Goal: Task Accomplishment & Management: Use online tool/utility

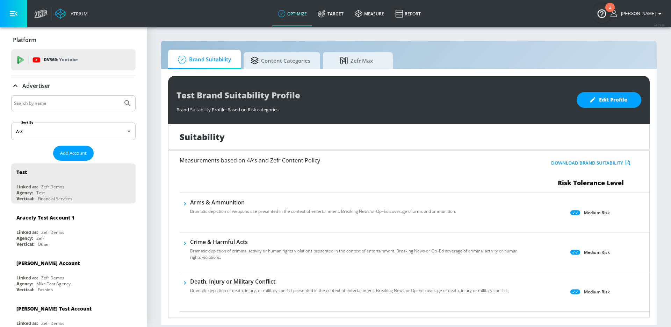
click at [74, 107] on input "Search by name" at bounding box center [67, 103] width 106 height 9
click at [65, 104] on input "Search by name" at bounding box center [67, 103] width 106 height 9
type input "general mills"
click at [120, 95] on button "Submit Search" at bounding box center [127, 102] width 15 height 15
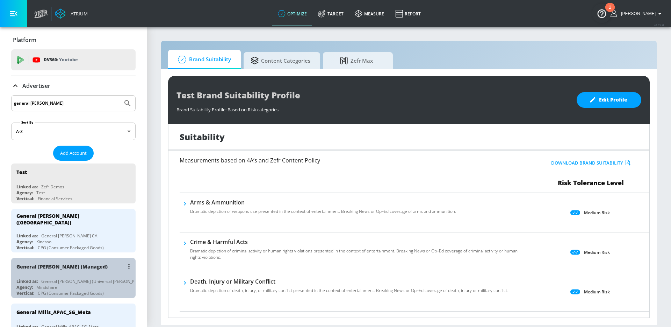
click at [78, 268] on div "General [PERSON_NAME] (Managed)" at bounding box center [74, 266] width 117 height 17
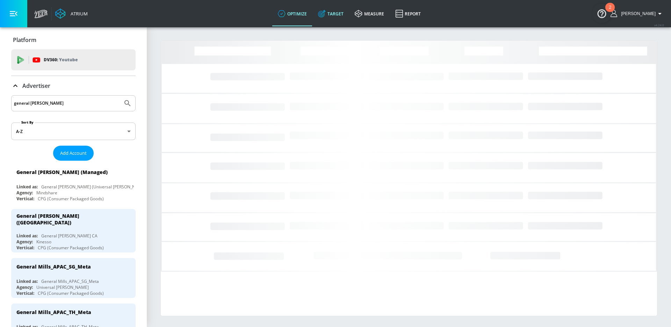
click at [334, 17] on link "Target" at bounding box center [331, 13] width 37 height 25
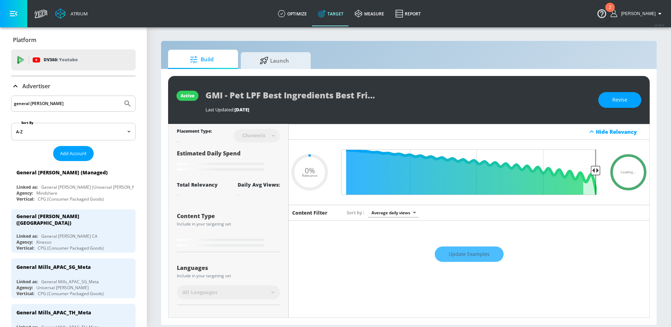
type input "0.42"
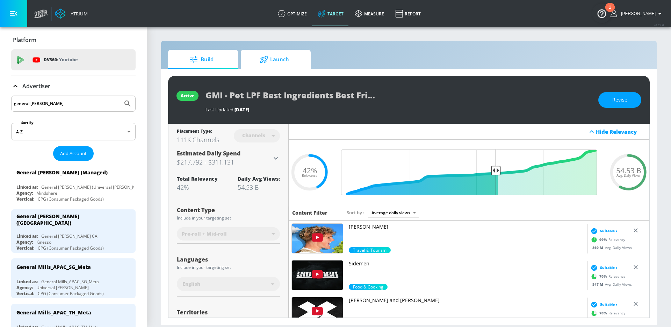
click at [273, 60] on span "Launch" at bounding box center [274, 59] width 53 height 17
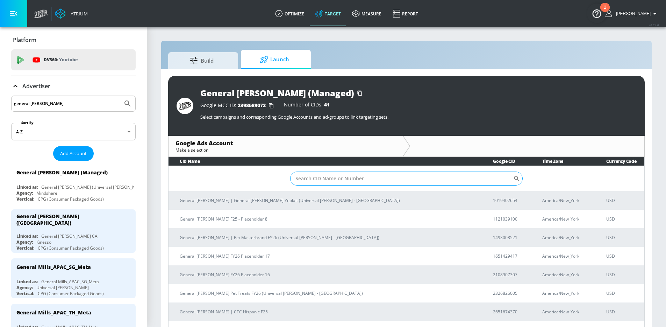
click at [324, 180] on input "Sort By" at bounding box center [401, 178] width 223 height 14
type input "MFOU"
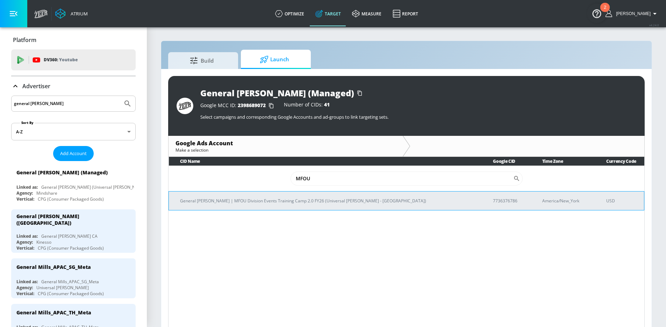
click at [295, 206] on td "General [PERSON_NAME] | MFOU Division Events Training Camp 2.0 FY26 (Universal …" at bounding box center [325, 200] width 313 height 19
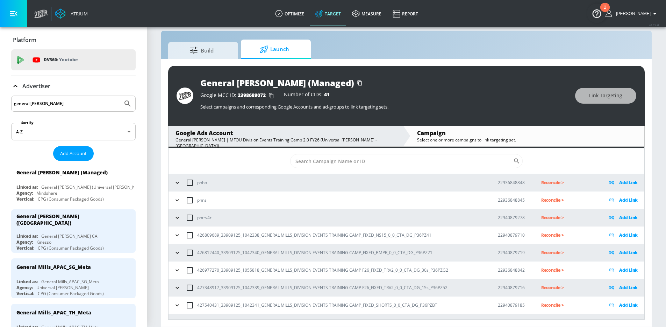
scroll to position [21, 0]
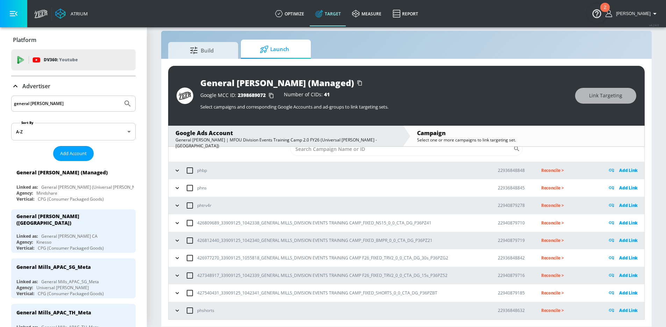
click at [178, 224] on icon "button" at bounding box center [177, 222] width 7 height 7
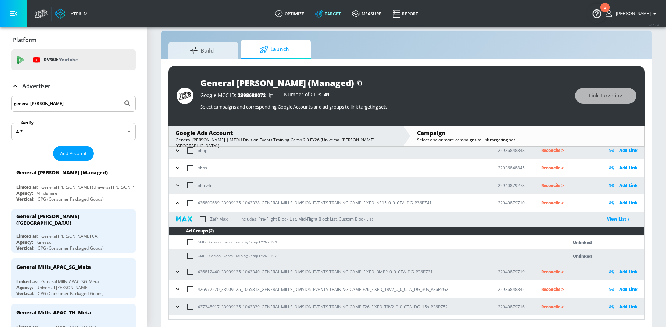
scroll to position [72, 0]
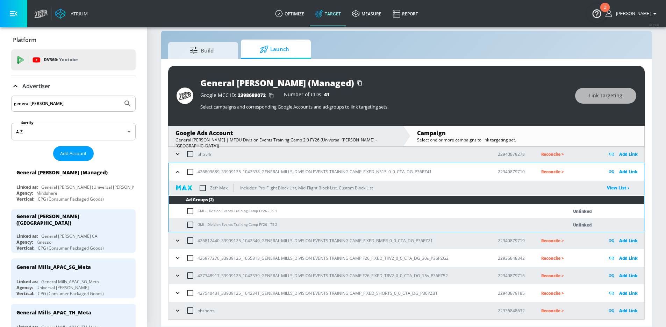
click at [191, 214] on input "checkbox" at bounding box center [192, 211] width 12 height 8
checkbox input "true"
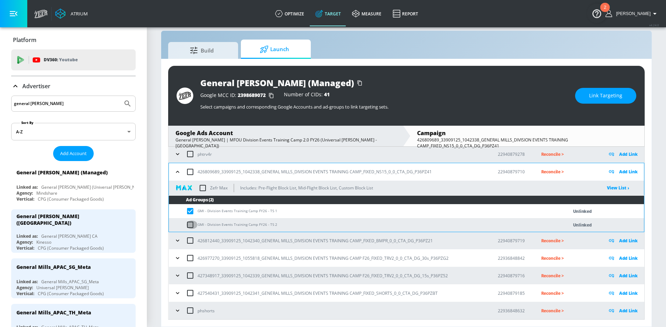
click at [190, 224] on input "checkbox" at bounding box center [192, 224] width 12 height 8
checkbox input "true"
click at [178, 239] on icon "button" at bounding box center [177, 240] width 3 height 2
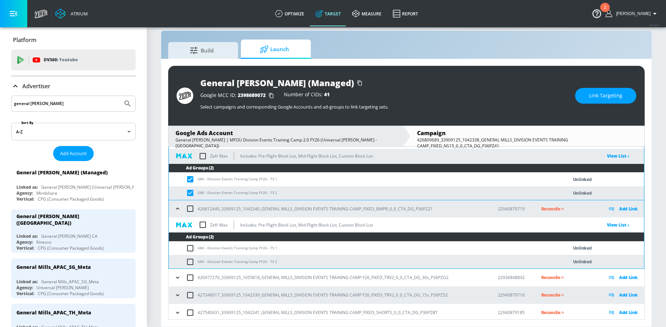
scroll to position [124, 0]
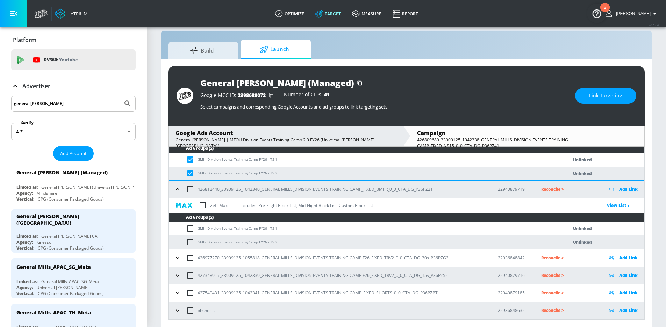
click at [191, 230] on input "checkbox" at bounding box center [192, 228] width 12 height 8
checkbox input "true"
click at [189, 241] on input "checkbox" at bounding box center [192, 242] width 12 height 8
checkbox input "true"
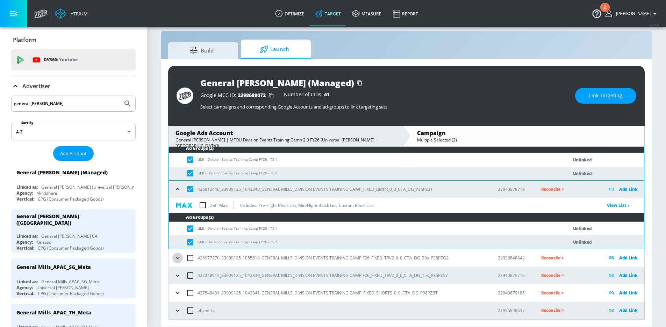
click at [178, 260] on icon "button" at bounding box center [177, 257] width 7 height 7
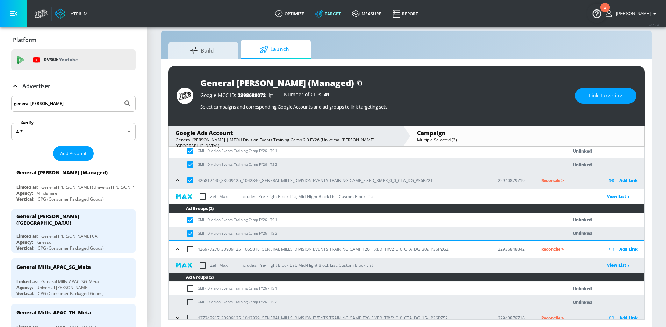
scroll to position [175, 0]
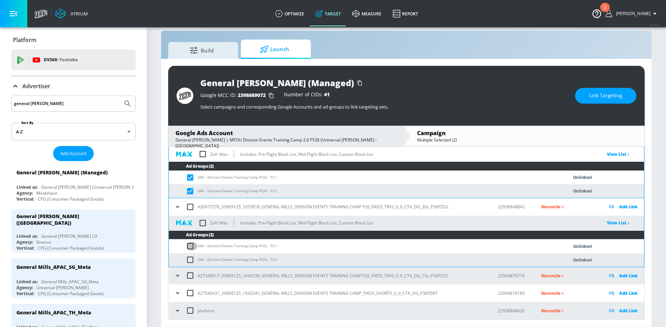
click at [189, 246] on input "checkbox" at bounding box center [192, 246] width 12 height 8
checkbox input "true"
click at [191, 262] on input "checkbox" at bounding box center [192, 259] width 12 height 8
checkbox input "true"
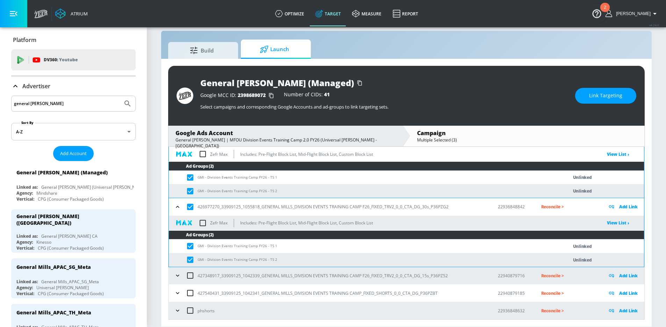
click at [180, 273] on icon "button" at bounding box center [177, 275] width 7 height 7
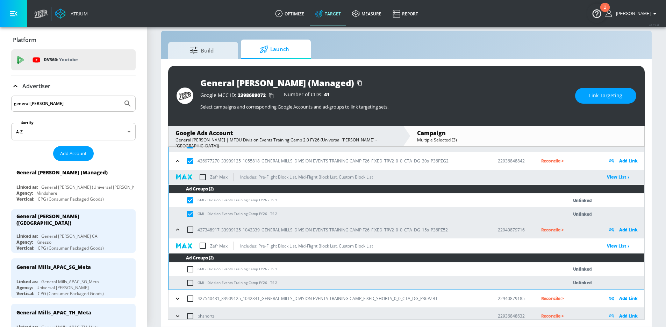
scroll to position [226, 0]
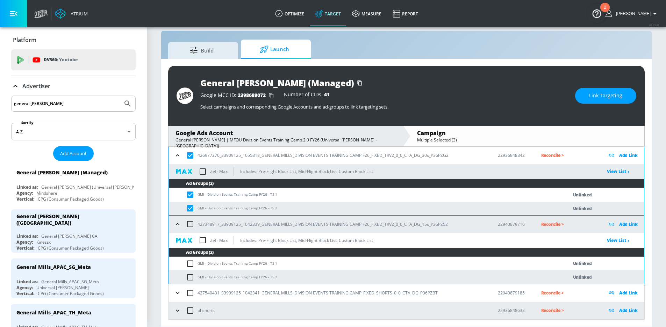
click at [190, 264] on input "checkbox" at bounding box center [192, 263] width 12 height 8
checkbox input "true"
click at [190, 277] on input "checkbox" at bounding box center [192, 277] width 12 height 8
checkbox input "true"
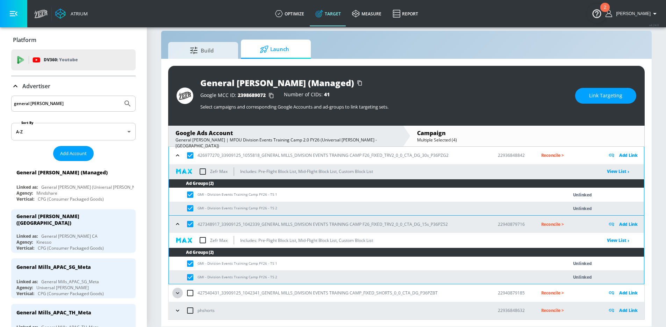
click at [179, 294] on icon "button" at bounding box center [177, 292] width 7 height 7
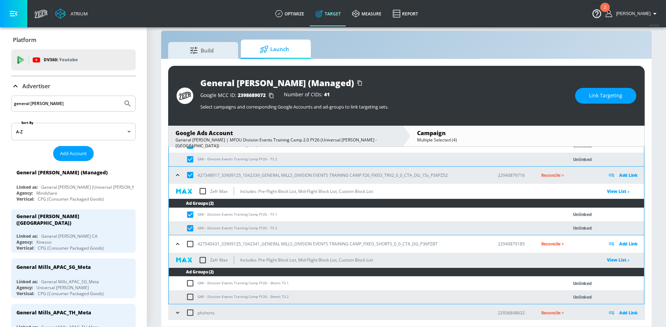
scroll to position [277, 0]
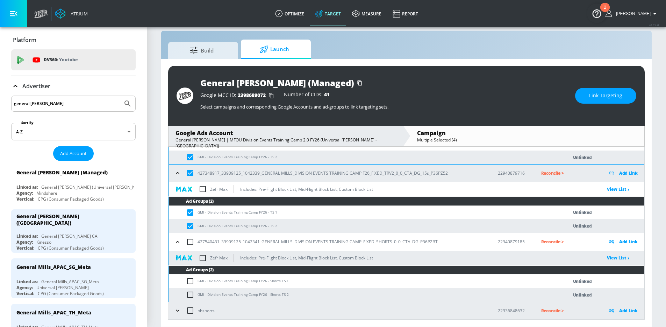
click at [190, 280] on input "checkbox" at bounding box center [192, 281] width 12 height 8
checkbox input "true"
click at [189, 293] on input "checkbox" at bounding box center [192, 294] width 12 height 8
checkbox input "true"
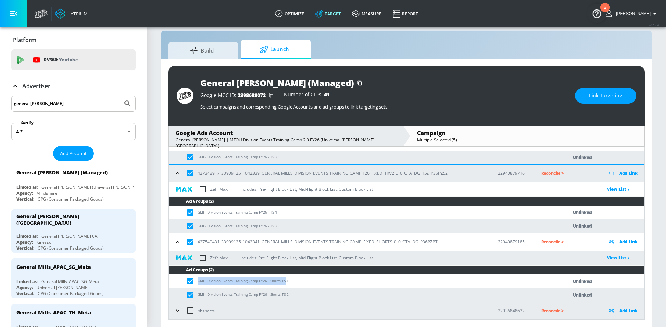
drag, startPoint x: 283, startPoint y: 280, endPoint x: 199, endPoint y: 281, distance: 84.3
click at [199, 281] on td "GMI - Division Events Training Camp FY26 - Shorts TS 1" at bounding box center [361, 281] width 385 height 14
copy td "GMI - Division Events Training Camp FY26 - Shorts TS"
click at [190, 280] on input "checkbox" at bounding box center [192, 281] width 12 height 8
checkbox input "false"
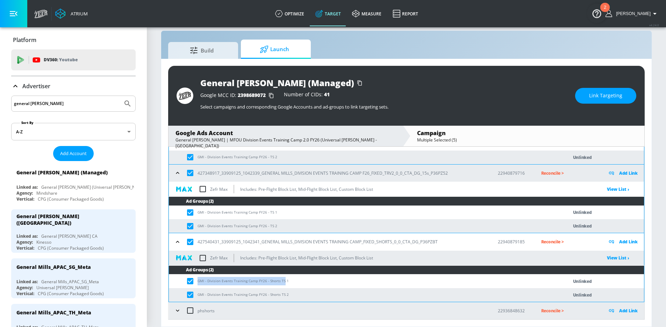
checkbox input "false"
click at [189, 295] on input "checkbox" at bounding box center [192, 294] width 12 height 8
checkbox input "false"
click at [613, 98] on span "Link Targeting" at bounding box center [605, 95] width 33 height 9
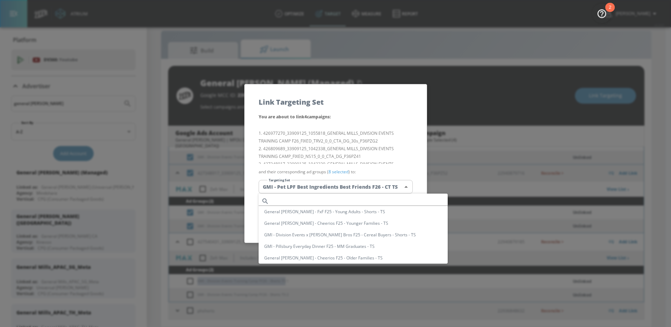
click at [337, 189] on body "Atrium optimize Target measure Report optimize Target measure Report v 4.24.0 W…" at bounding box center [335, 158] width 671 height 337
click at [327, 198] on input "text" at bounding box center [360, 200] width 176 height 9
paste input "GMI - Division Events Training Camp FY26 - Shorts TS"
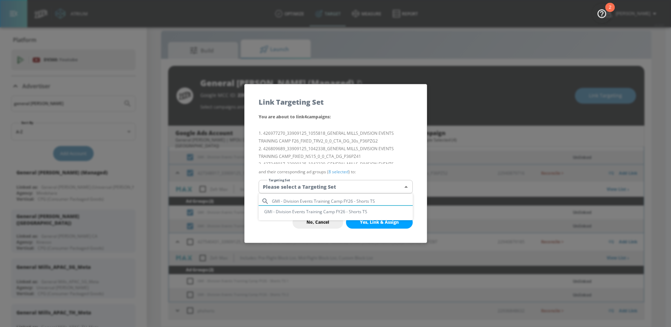
drag, startPoint x: 370, startPoint y: 201, endPoint x: 357, endPoint y: 200, distance: 13.4
click at [357, 200] on input "GMI - Division Events Training Camp FY26 - Shorts TS" at bounding box center [342, 200] width 141 height 9
type input "GMI - Division Events Training Camp FY26"
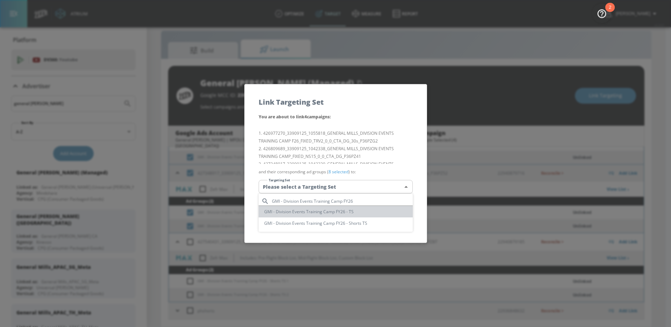
click at [332, 211] on li "GMI - Division Events Training Camp FY26 - TS" at bounding box center [336, 212] width 154 height 12
type input "49ed7619-abd3-4aed-8589-d47f39a0dd44"
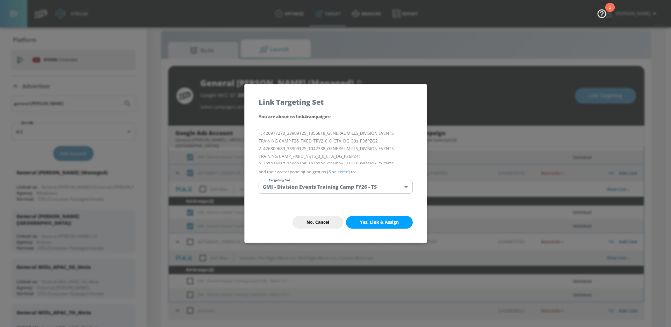
click at [389, 223] on span "Yes, Link & Assign" at bounding box center [379, 222] width 39 height 6
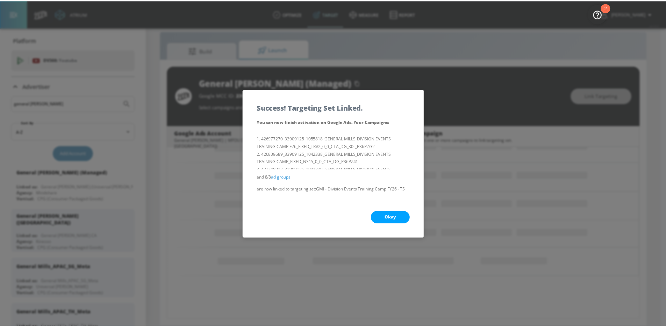
scroll to position [88, 0]
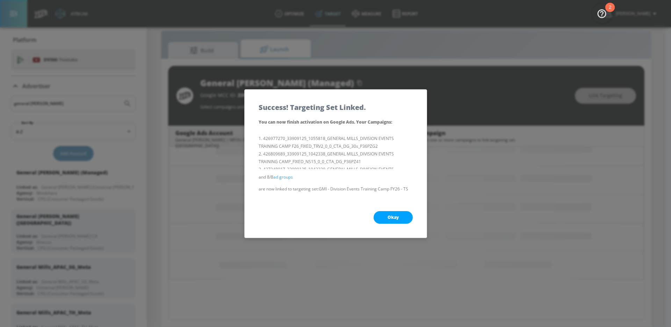
click at [390, 217] on span "Okay" at bounding box center [393, 217] width 11 height 6
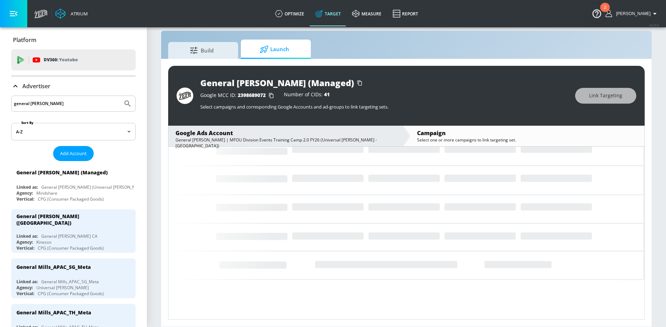
scroll to position [21, 0]
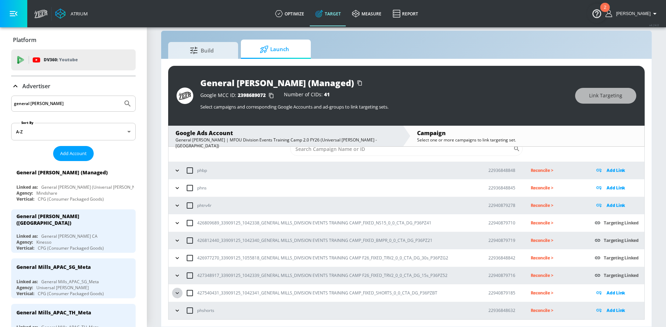
click at [179, 294] on icon "button" at bounding box center [177, 292] width 7 height 7
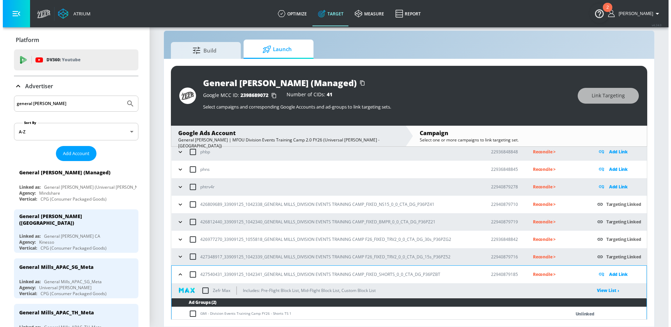
scroll to position [72, 0]
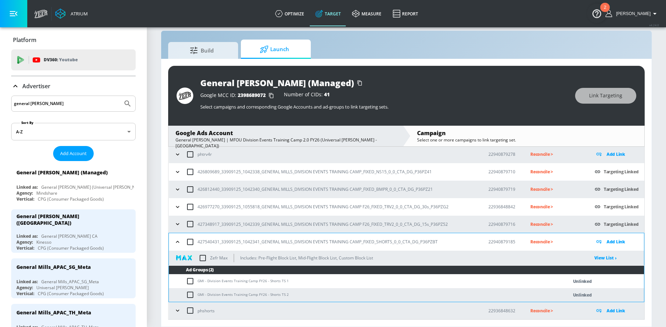
click at [191, 282] on input "checkbox" at bounding box center [192, 281] width 12 height 8
checkbox input "true"
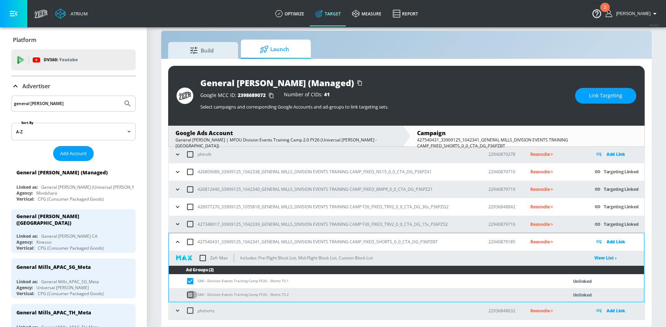
click at [190, 292] on input "checkbox" at bounding box center [192, 294] width 12 height 8
checkbox input "true"
click at [586, 100] on button "Link Targeting" at bounding box center [605, 96] width 61 height 16
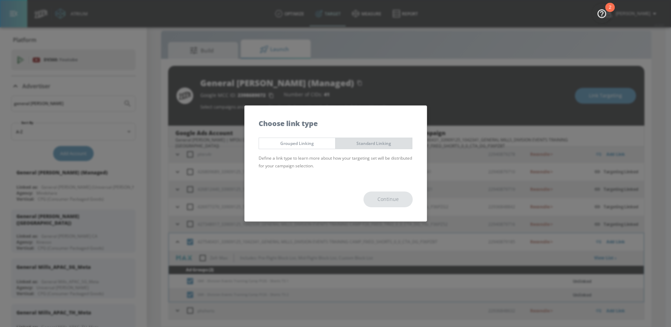
click at [359, 146] on span "Standard Linking" at bounding box center [374, 142] width 66 height 7
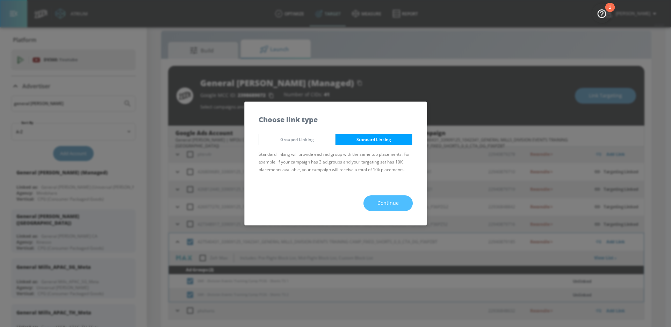
click at [387, 203] on span "Continue" at bounding box center [388, 203] width 21 height 9
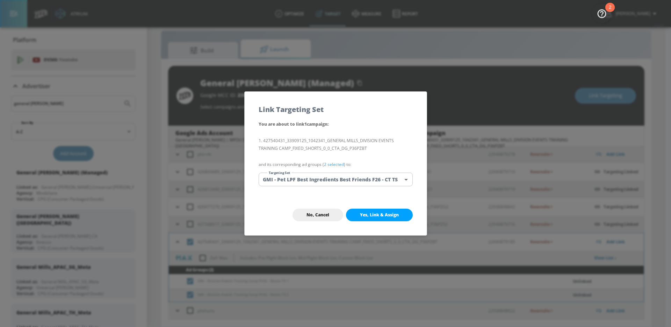
click at [345, 179] on body "Atrium optimize Target measure Report optimize Target measure Report v 4.24.0 W…" at bounding box center [335, 158] width 671 height 337
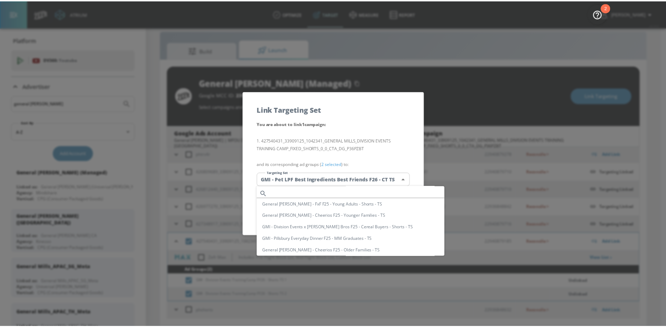
scroll to position [0, 0]
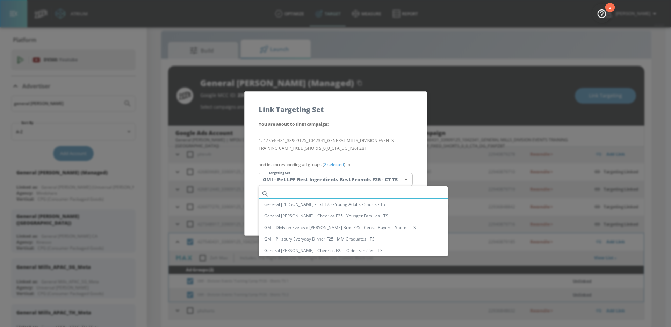
click at [314, 191] on input "text" at bounding box center [360, 193] width 176 height 9
paste input "GMI - Division Events Training Camp FY26 - Shorts TS"
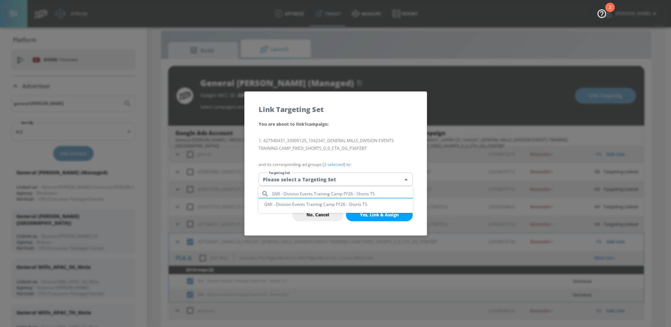
type input "GMI - Division Events Training Camp FY26 - Shorts TS"
click at [371, 206] on li "GMI - Division Events Training Camp FY26 - Shorts TS" at bounding box center [336, 204] width 154 height 12
type input "e2f1833b-bdcf-4d6e-9b46-716750a9476e"
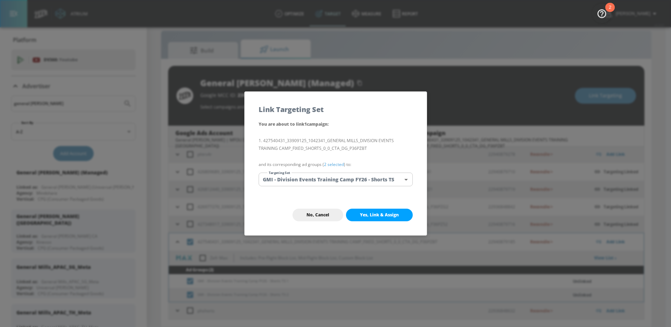
click at [378, 213] on span "Yes, Link & Assign" at bounding box center [379, 215] width 39 height 6
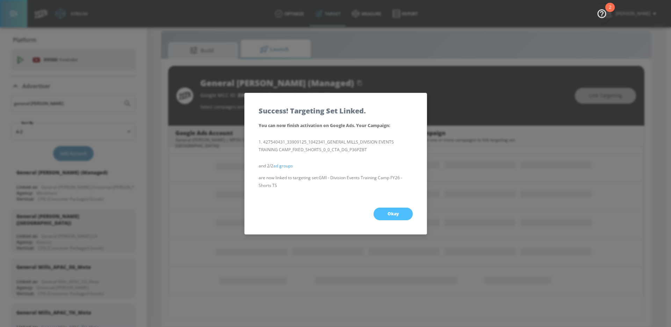
click at [389, 213] on span "Okay" at bounding box center [393, 214] width 11 height 6
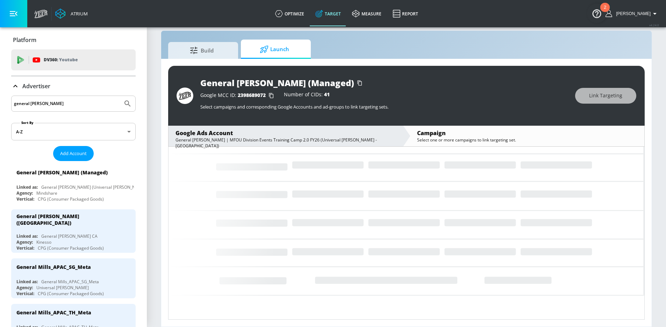
scroll to position [21, 0]
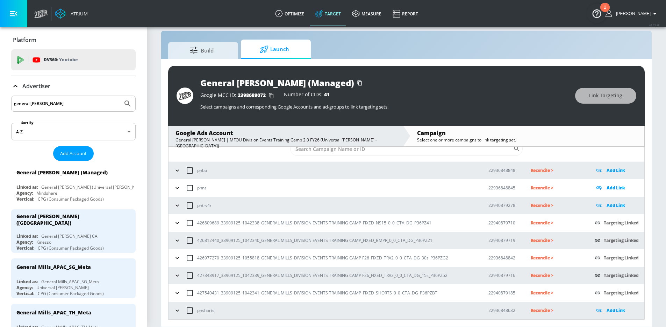
click at [179, 224] on icon "button" at bounding box center [177, 222] width 7 height 7
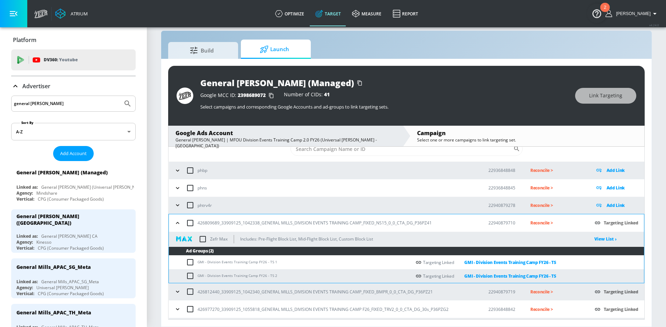
click at [178, 222] on icon "button" at bounding box center [177, 222] width 7 height 7
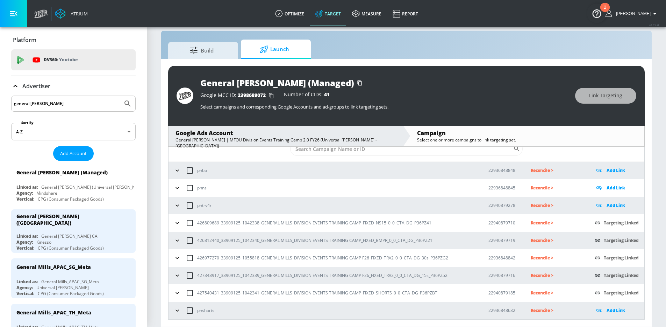
click at [546, 223] on p "Reconcile >" at bounding box center [557, 223] width 53 height 8
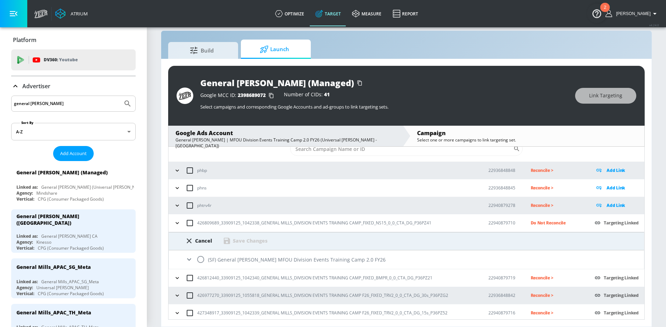
click at [203, 260] on input "radio" at bounding box center [200, 259] width 15 height 15
radio input "true"
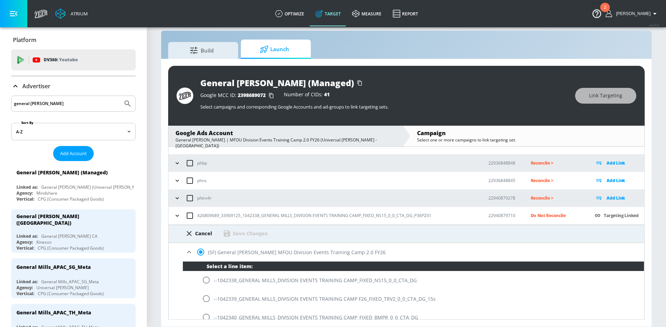
scroll to position [40, 0]
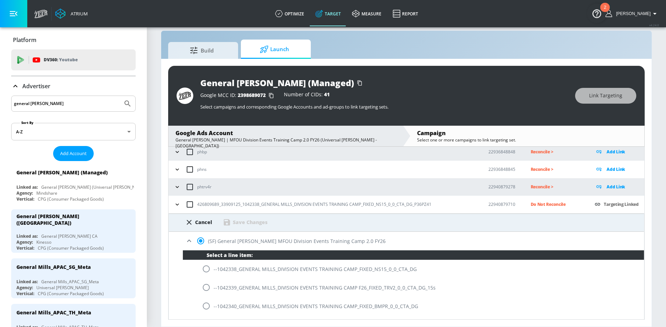
click at [206, 270] on input "radio" at bounding box center [206, 268] width 15 height 15
radio input "true"
click at [249, 223] on div "Save Changes" at bounding box center [250, 222] width 35 height 7
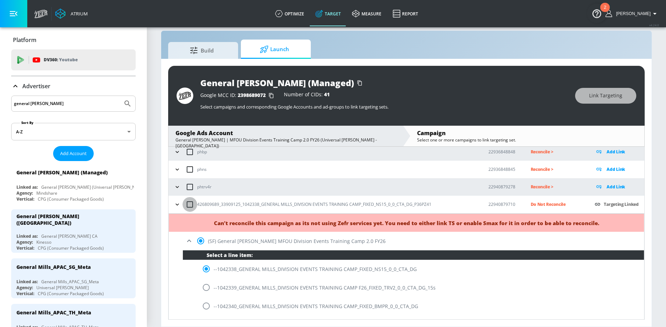
click at [184, 206] on input "checkbox" at bounding box center [189, 204] width 15 height 15
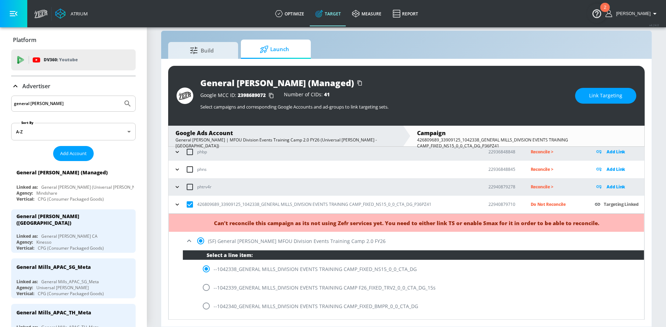
click at [189, 204] on input "checkbox" at bounding box center [189, 204] width 15 height 15
checkbox input "false"
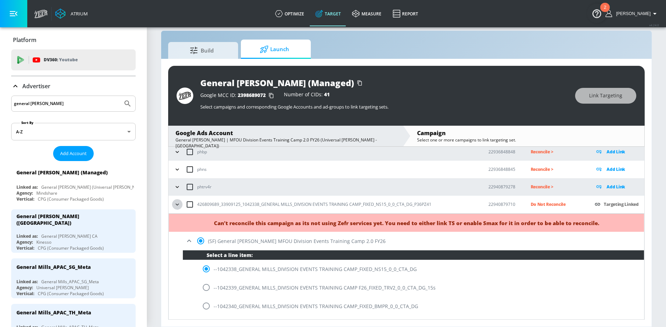
click at [175, 204] on icon "button" at bounding box center [177, 204] width 7 height 7
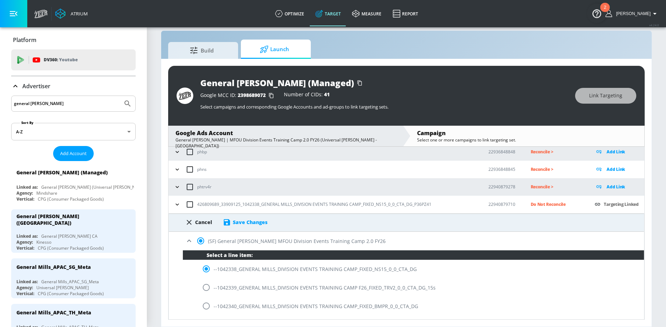
click at [201, 220] on div "Cancel" at bounding box center [203, 222] width 17 height 7
radio input "false"
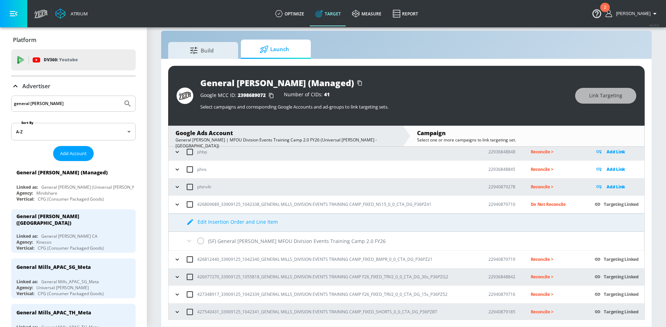
click at [176, 205] on icon "button" at bounding box center [177, 204] width 7 height 7
click at [556, 206] on p "Do Not Reconcile" at bounding box center [557, 204] width 53 height 8
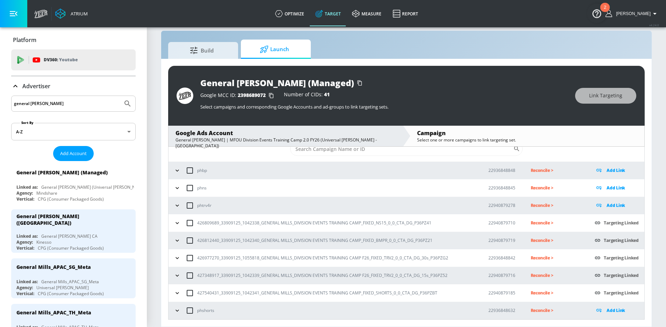
click at [179, 222] on icon "button" at bounding box center [177, 222] width 7 height 7
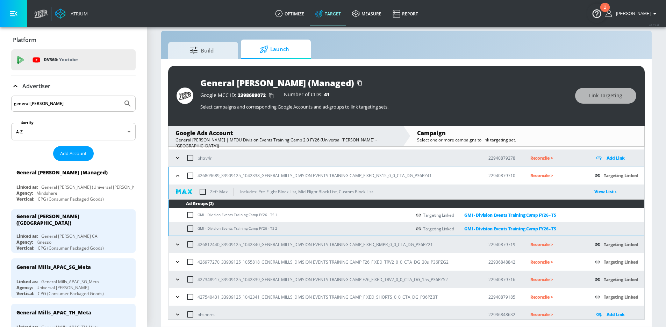
scroll to position [72, 0]
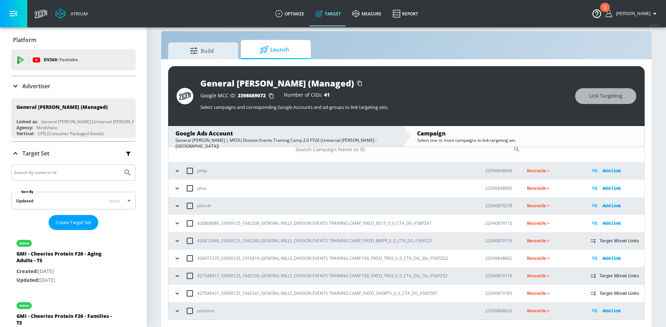
scroll to position [10, 0]
click at [177, 224] on icon "button" at bounding box center [177, 222] width 7 height 7
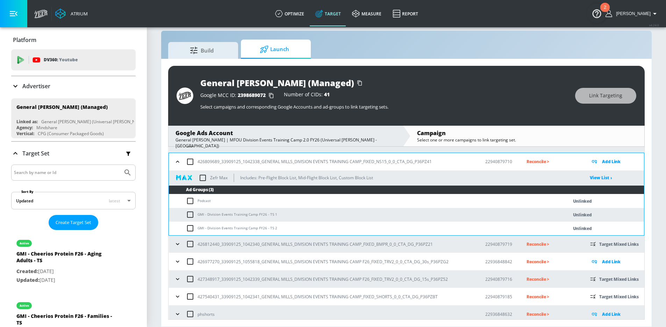
scroll to position [86, 0]
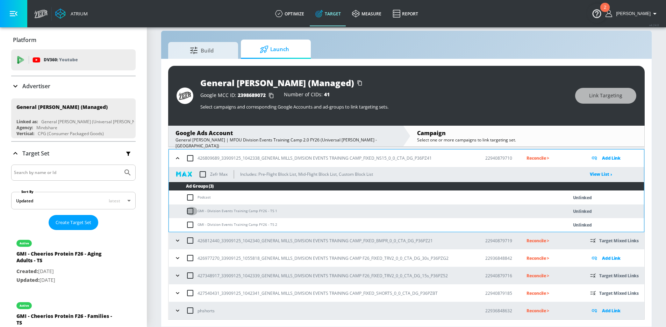
drag, startPoint x: 189, startPoint y: 212, endPoint x: 191, endPoint y: 220, distance: 7.5
click at [189, 212] on input "checkbox" at bounding box center [192, 211] width 12 height 8
checkbox input "true"
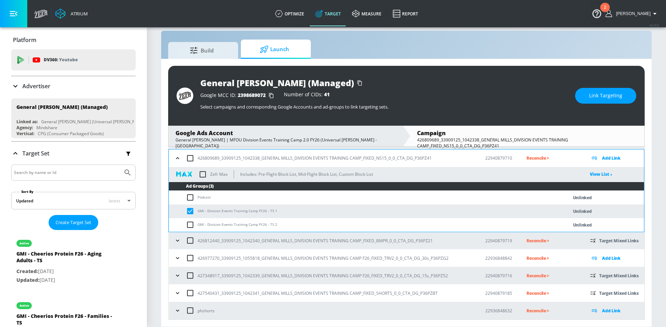
click at [192, 223] on input "checkbox" at bounding box center [192, 224] width 12 height 8
checkbox input "true"
drag, startPoint x: 265, startPoint y: 212, endPoint x: 196, endPoint y: 211, distance: 69.2
click at [196, 211] on td "GMI - Division Events Training Camp FY26 - TS 1" at bounding box center [361, 211] width 385 height 14
copy td "GMI - Division Events Training Camp FY26"
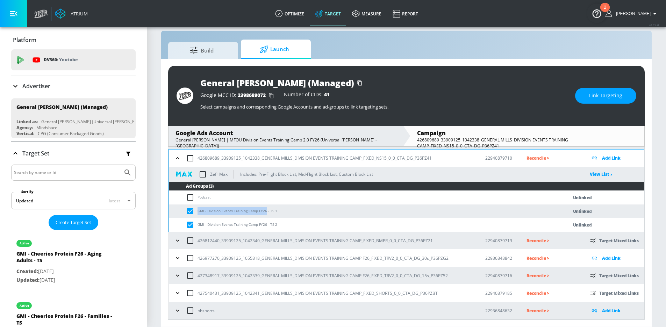
click at [172, 259] on button "button" at bounding box center [177, 257] width 10 height 10
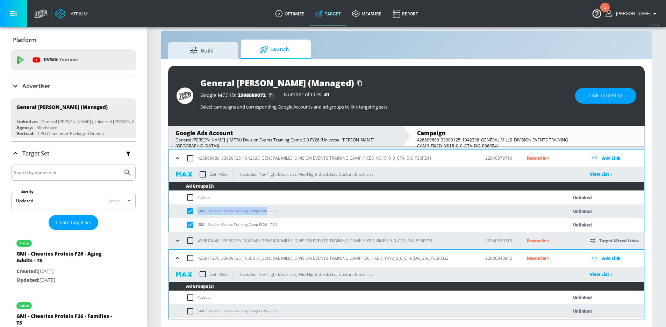
click at [176, 258] on icon "button" at bounding box center [177, 257] width 7 height 7
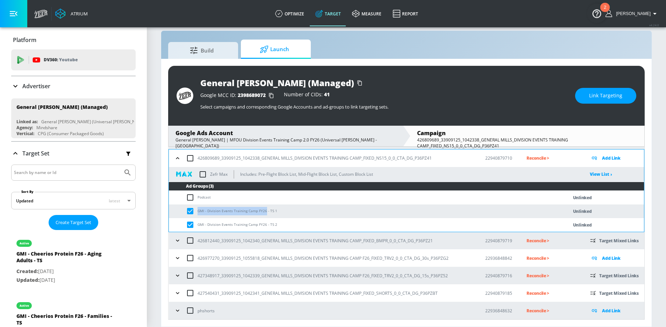
click at [175, 258] on icon "button" at bounding box center [177, 257] width 7 height 7
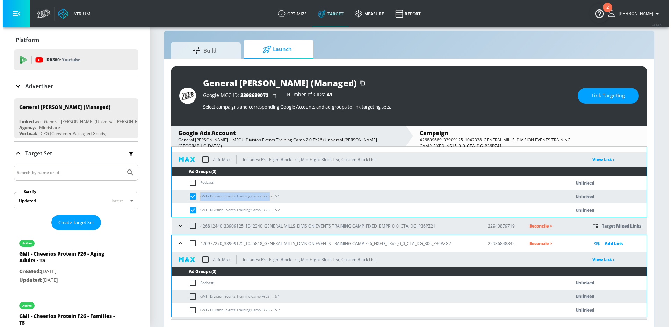
scroll to position [140, 0]
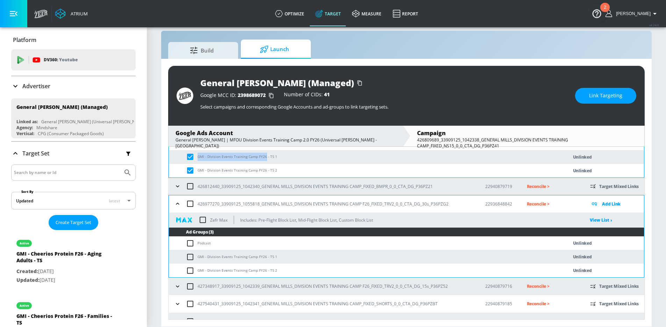
click at [190, 260] on input "checkbox" at bounding box center [192, 256] width 12 height 8
checkbox input "true"
click at [189, 268] on input "checkbox" at bounding box center [192, 270] width 12 height 8
checkbox input "true"
click at [593, 96] on span "Link Targeting" at bounding box center [605, 95] width 33 height 9
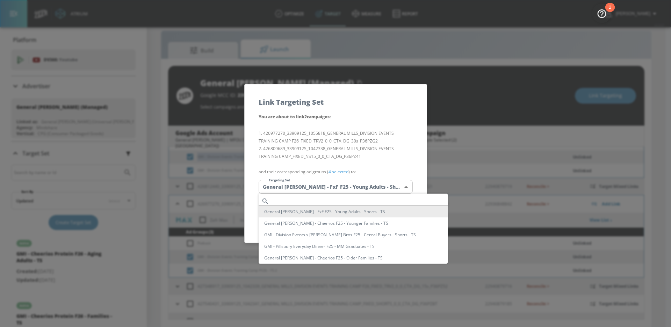
click at [362, 193] on body "Atrium optimize Target measure Report optimize Target measure Report v 4.24.0 […" at bounding box center [335, 158] width 671 height 337
click at [334, 198] on input "text" at bounding box center [360, 200] width 176 height 9
paste input "GMI - Division Events Training Camp FY26"
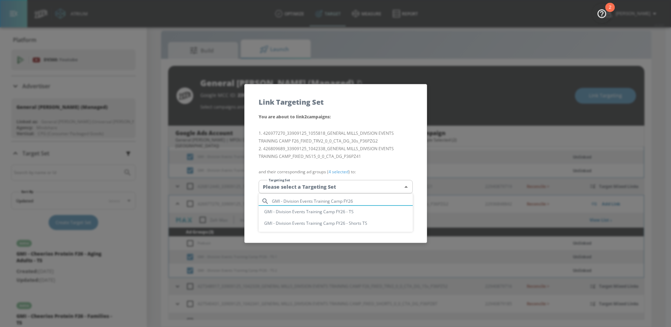
type input "GMI - Division Events Training Camp FY26"
click at [350, 212] on li "GMI - Division Events Training Camp FY26 - TS" at bounding box center [336, 212] width 154 height 12
type input "49ed7619-abd3-4aed-8589-d47f39a0dd44"
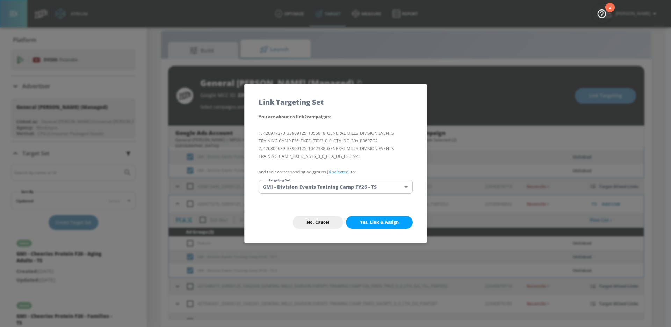
click at [377, 224] on span "Yes, Link & Assign" at bounding box center [379, 222] width 39 height 6
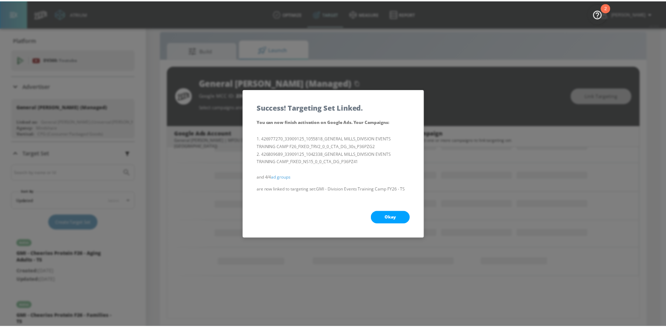
scroll to position [88, 0]
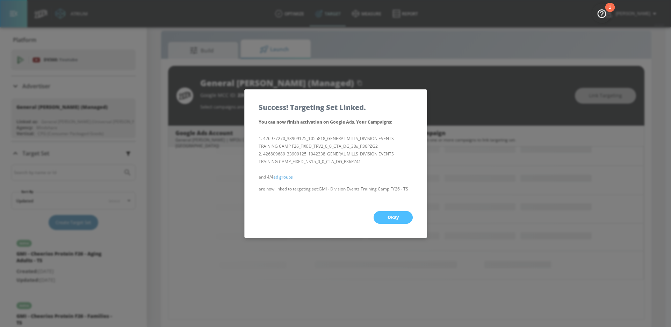
click at [388, 219] on span "Okay" at bounding box center [393, 217] width 11 height 6
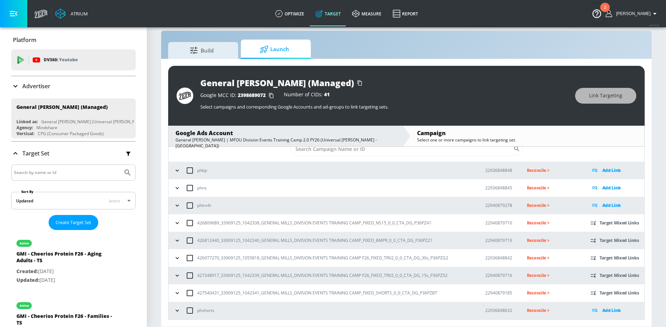
scroll to position [21, 0]
click at [530, 224] on p "Reconcile >" at bounding box center [553, 223] width 52 height 8
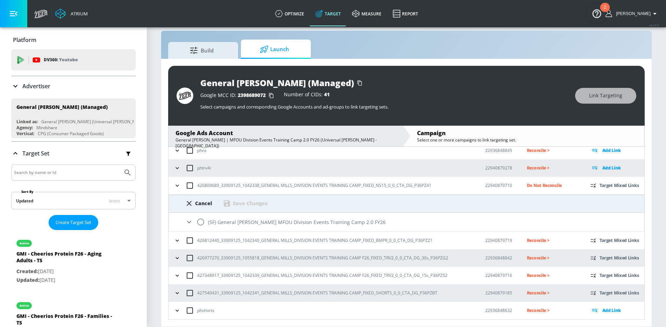
click at [199, 220] on input "radio" at bounding box center [200, 221] width 15 height 15
radio input "true"
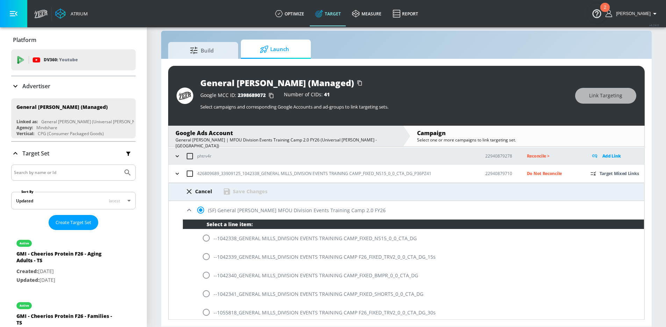
scroll to position [71, 0]
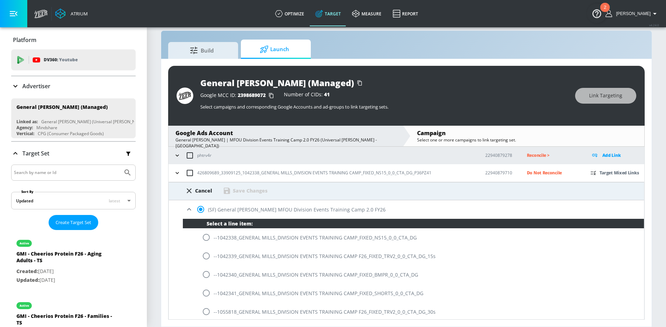
click at [209, 239] on input "radio" at bounding box center [206, 237] width 15 height 15
radio input "true"
click at [234, 193] on div "Save Changes" at bounding box center [250, 190] width 35 height 7
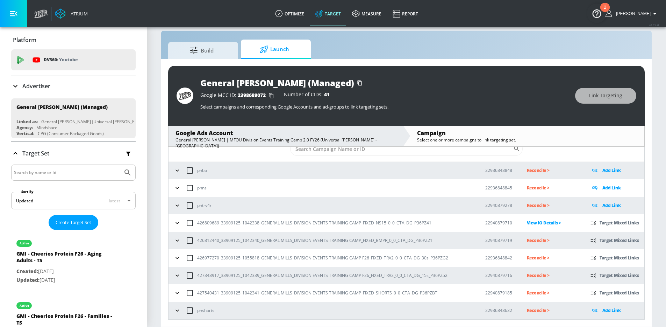
scroll to position [21, 0]
click at [530, 238] on p "Reconcile >" at bounding box center [553, 240] width 52 height 8
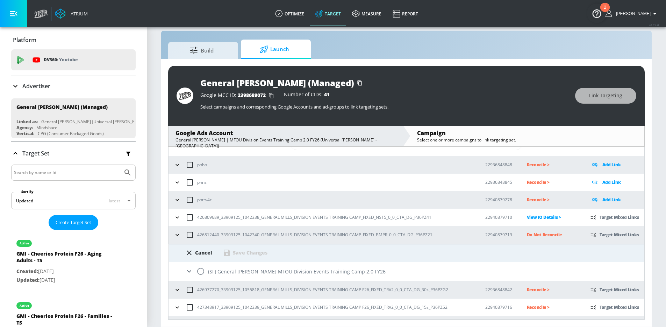
scroll to position [33, 0]
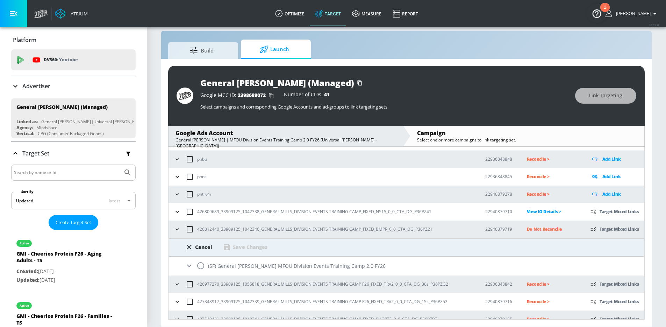
click at [200, 266] on input "radio" at bounding box center [200, 265] width 15 height 15
radio input "true"
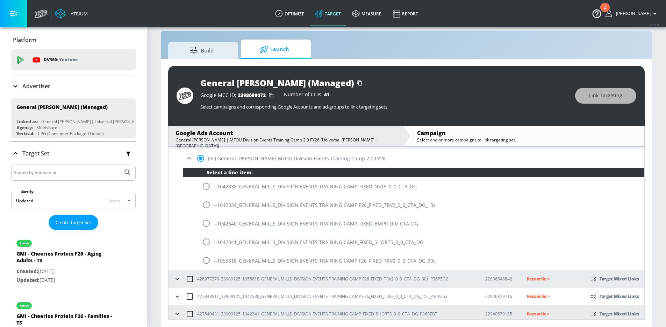
scroll to position [143, 0]
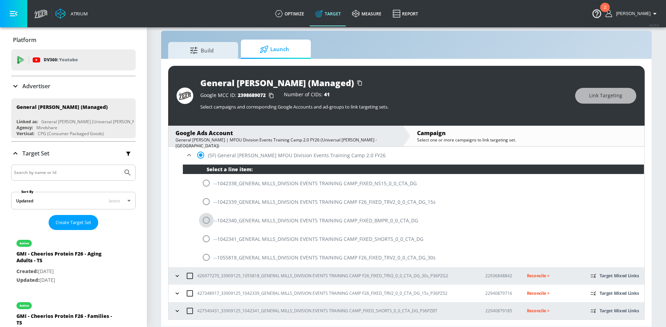
click at [208, 215] on input "radio" at bounding box center [206, 220] width 15 height 15
radio input "true"
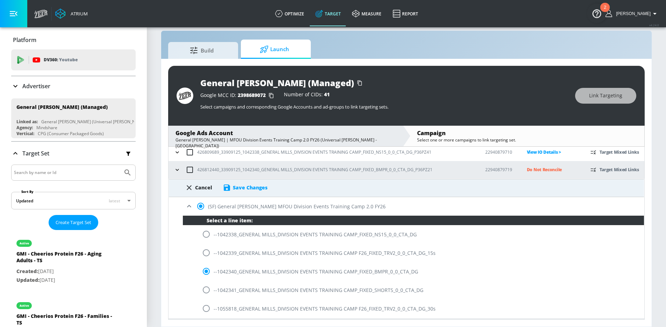
scroll to position [86, 0]
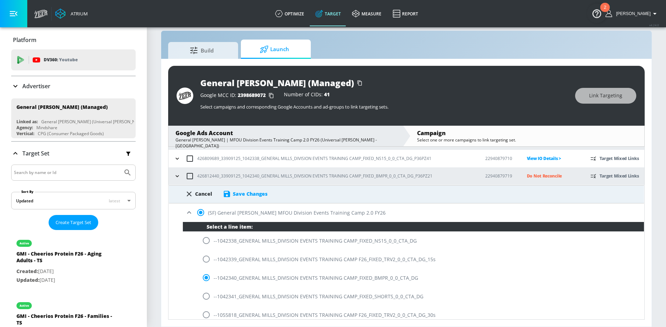
click at [264, 192] on div "Save Changes" at bounding box center [250, 193] width 35 height 7
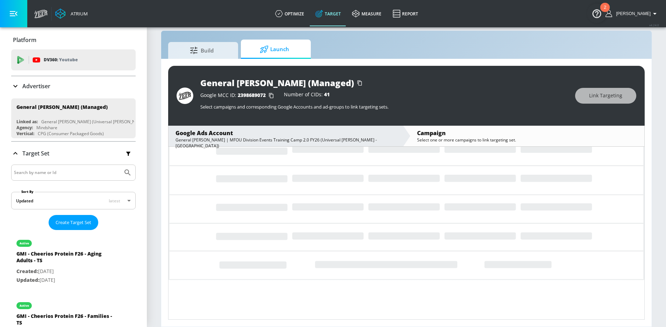
scroll to position [21, 0]
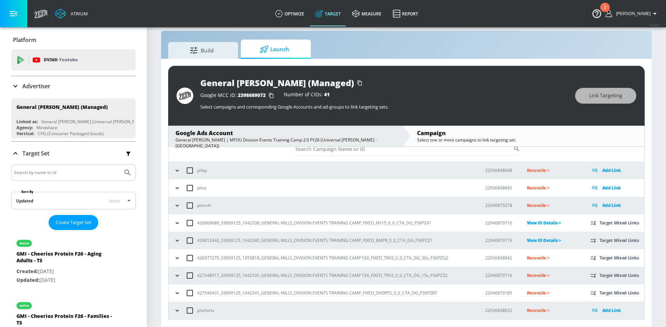
click at [531, 259] on p "Reconcile >" at bounding box center [553, 257] width 52 height 8
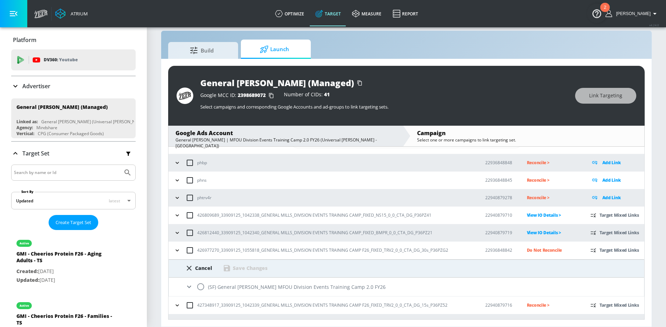
scroll to position [59, 0]
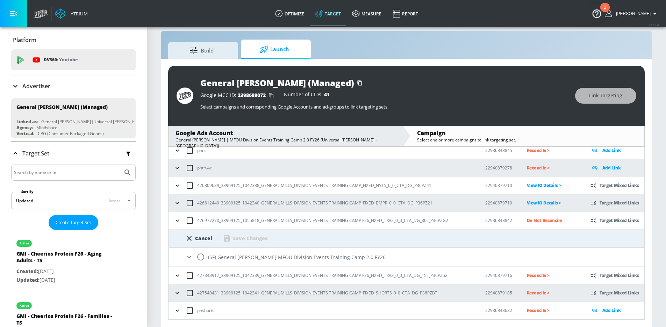
click at [200, 259] on input "radio" at bounding box center [200, 256] width 15 height 15
radio input "true"
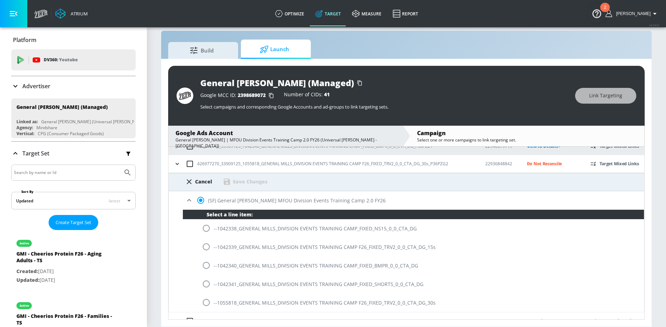
scroll to position [122, 0]
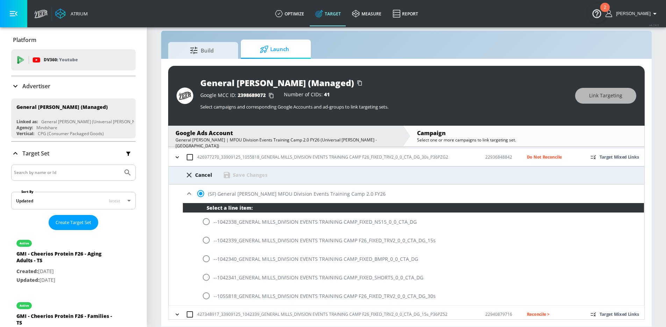
click at [209, 296] on input "radio" at bounding box center [206, 295] width 15 height 15
radio input "true"
click at [252, 178] on div "Save Changes" at bounding box center [250, 174] width 35 height 7
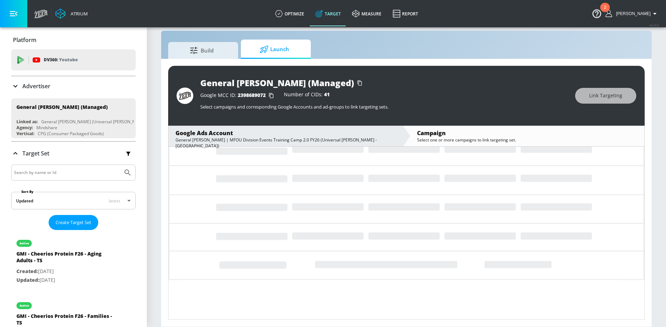
scroll to position [21, 0]
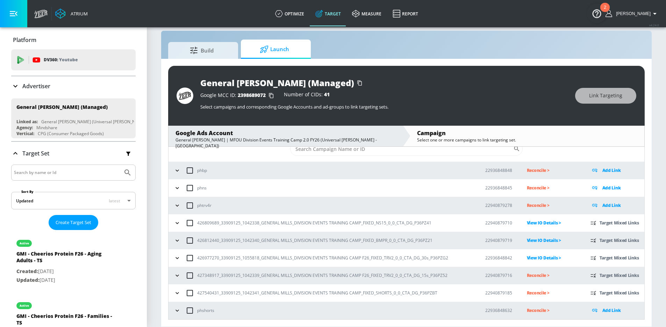
click at [530, 274] on p "Reconcile >" at bounding box center [553, 275] width 52 height 8
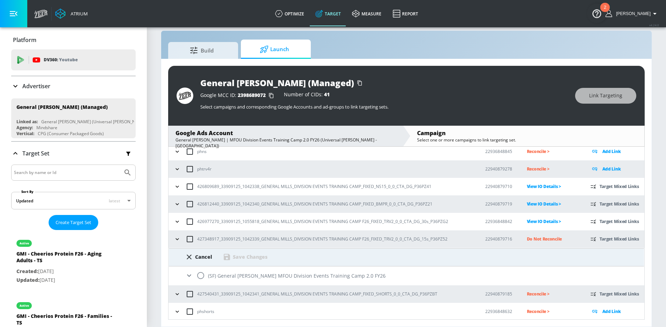
scroll to position [59, 0]
click at [203, 272] on input "radio" at bounding box center [200, 274] width 15 height 15
radio input "true"
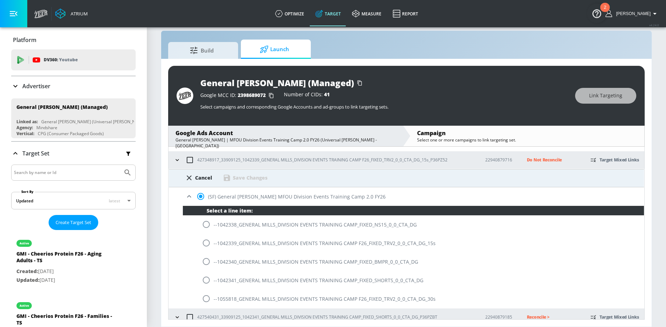
scroll to position [161, 0]
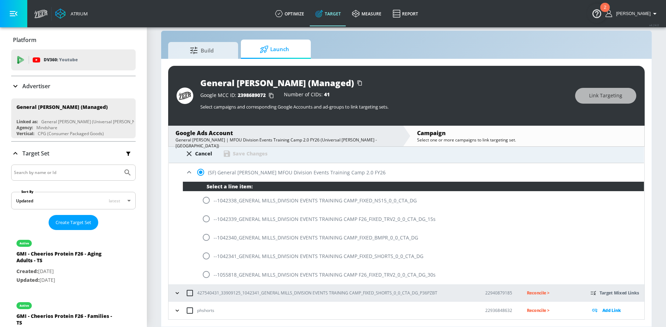
click at [205, 220] on input "radio" at bounding box center [206, 218] width 15 height 15
radio input "true"
click at [243, 150] on div "Save Changes" at bounding box center [250, 153] width 35 height 7
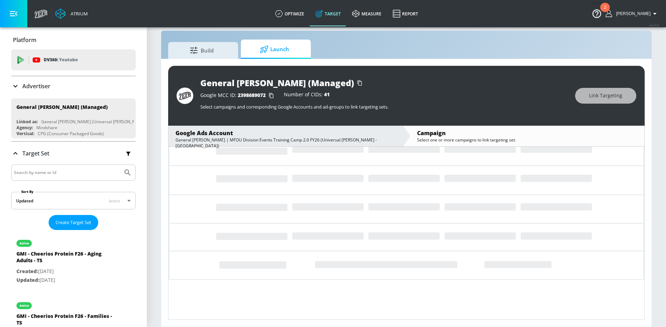
scroll to position [21, 0]
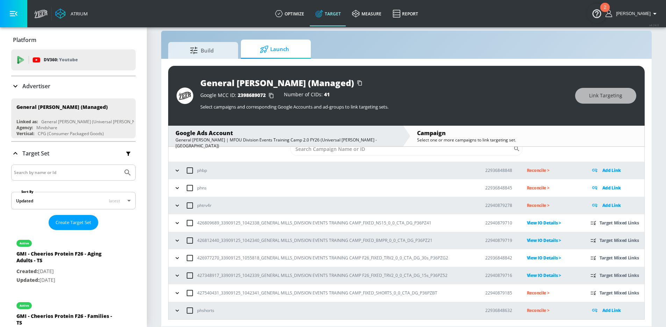
click at [181, 293] on button "button" at bounding box center [177, 292] width 10 height 10
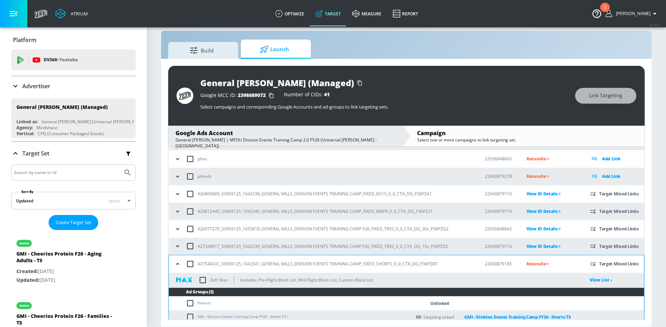
scroll to position [86, 0]
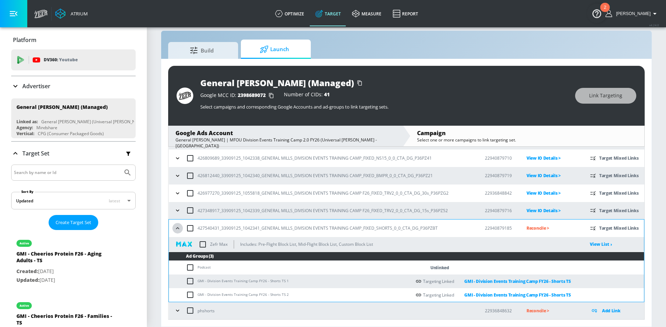
click at [173, 229] on button "button" at bounding box center [177, 228] width 10 height 10
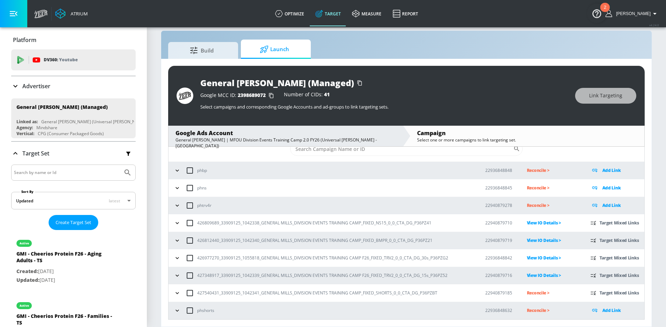
click at [536, 291] on p "Reconcile >" at bounding box center [553, 292] width 52 height 8
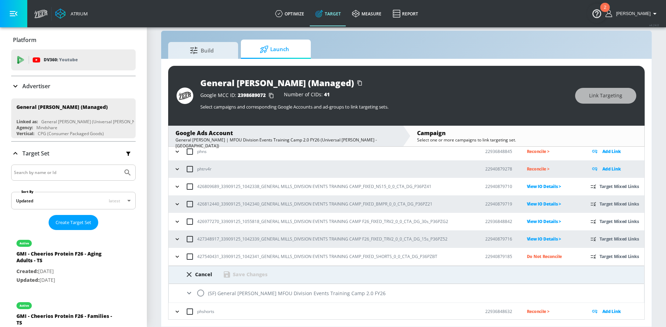
scroll to position [59, 0]
click at [201, 297] on input "radio" at bounding box center [200, 291] width 15 height 15
radio input "true"
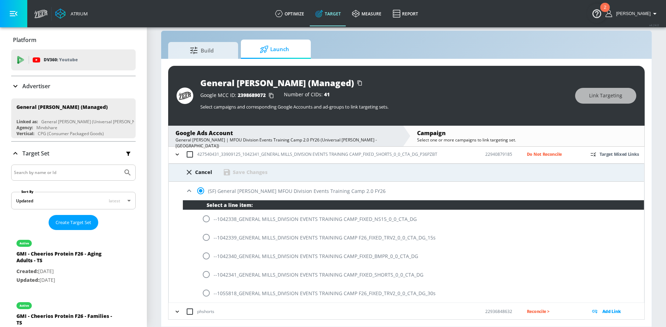
scroll to position [161, 0]
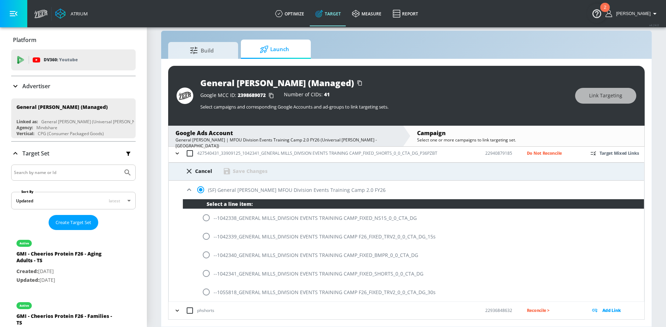
click at [211, 274] on input "radio" at bounding box center [206, 273] width 15 height 15
radio input "true"
click at [250, 169] on div "Save Changes" at bounding box center [250, 170] width 35 height 7
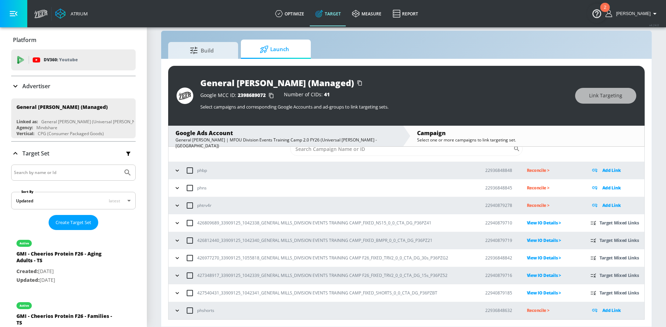
scroll to position [21, 0]
click at [172, 293] on button "button" at bounding box center [177, 292] width 10 height 10
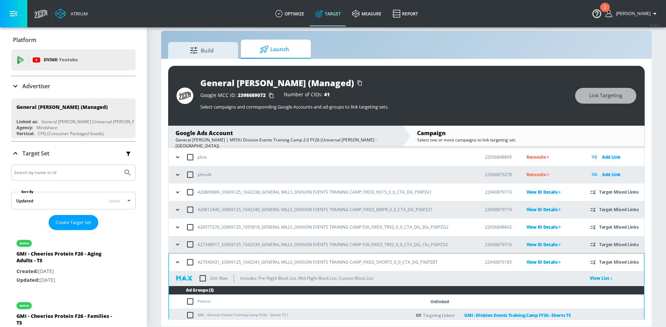
scroll to position [86, 0]
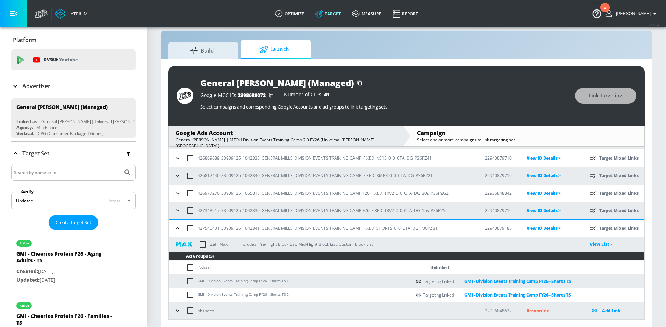
click at [203, 243] on input "checkbox" at bounding box center [202, 244] width 15 height 15
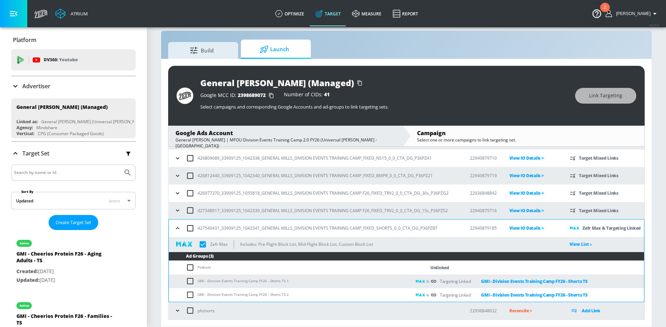
checkbox input "true"
click at [178, 229] on icon "button" at bounding box center [177, 227] width 7 height 7
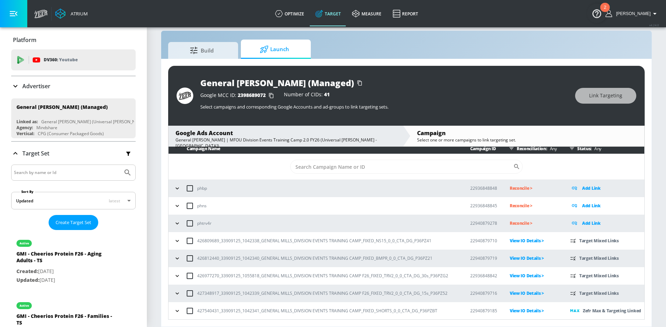
scroll to position [0, 0]
